Goal: Transaction & Acquisition: Purchase product/service

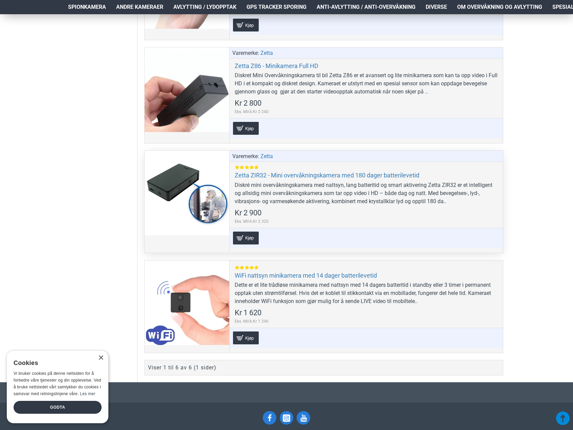
scroll to position [548, 0]
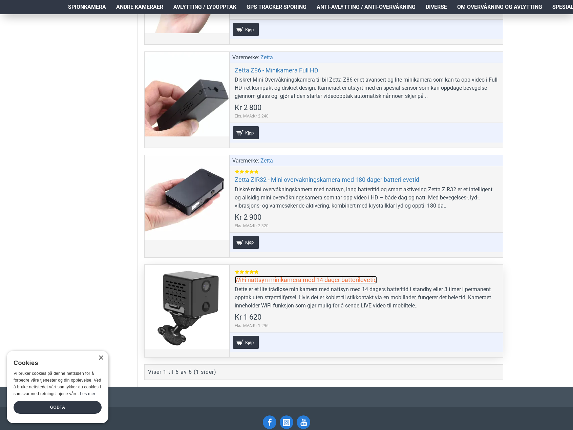
click at [319, 280] on link "WiFi nattsyn minikamera med 14 dager batterilevetid" at bounding box center [306, 280] width 142 height 8
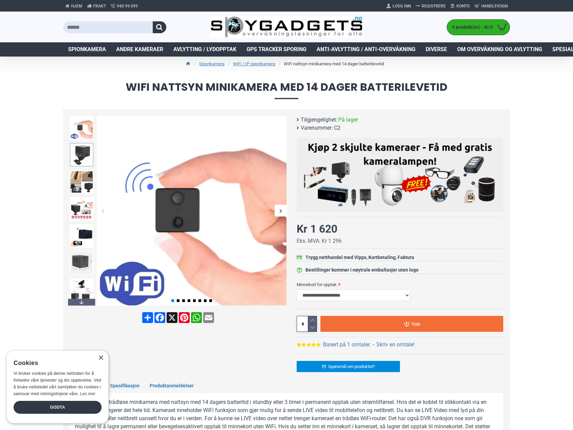
click at [83, 159] on img at bounding box center [82, 155] width 24 height 24
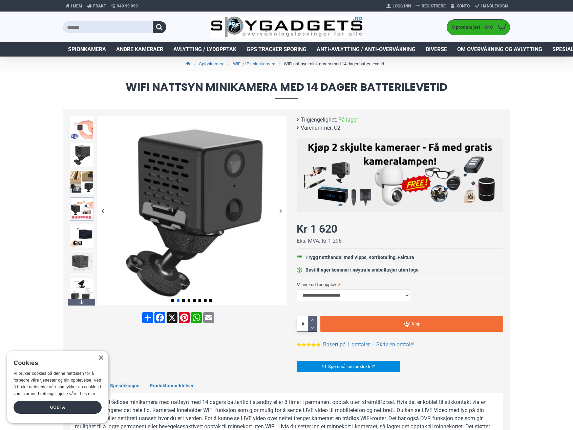
click at [84, 209] on img at bounding box center [82, 209] width 24 height 24
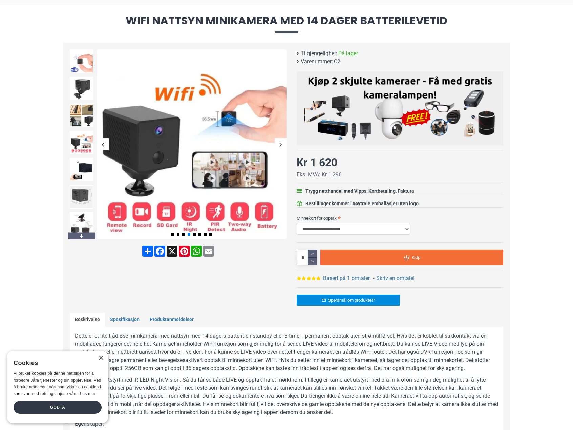
scroll to position [68, 0]
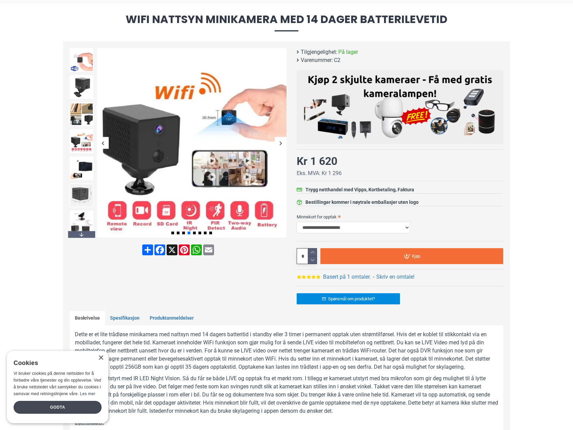
click at [69, 410] on div "Godta" at bounding box center [58, 407] width 88 height 13
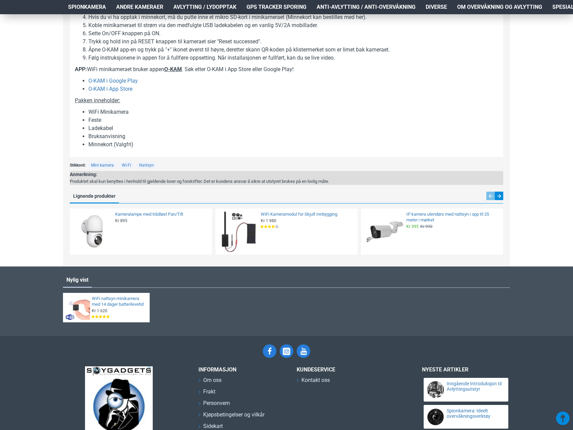
scroll to position [503, 0]
